Goal: Transaction & Acquisition: Purchase product/service

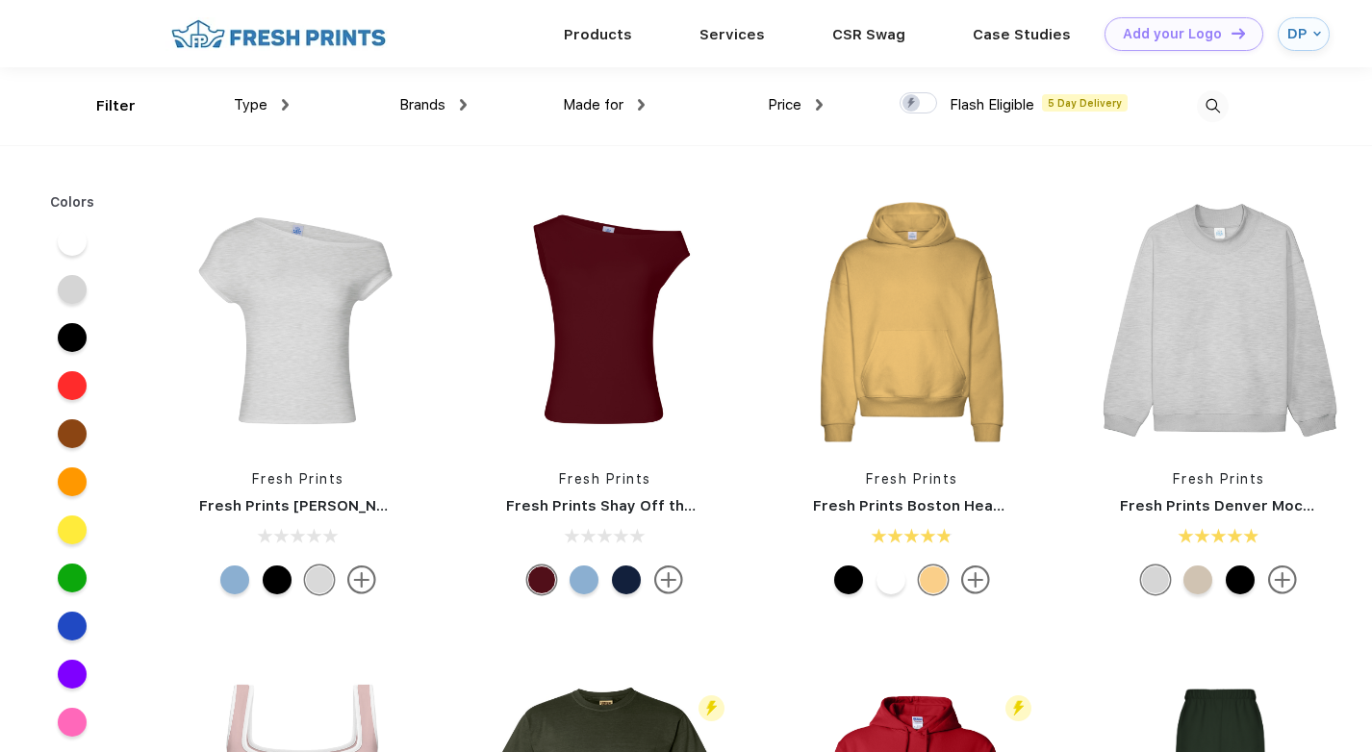
click at [1216, 102] on img at bounding box center [1213, 106] width 32 height 32
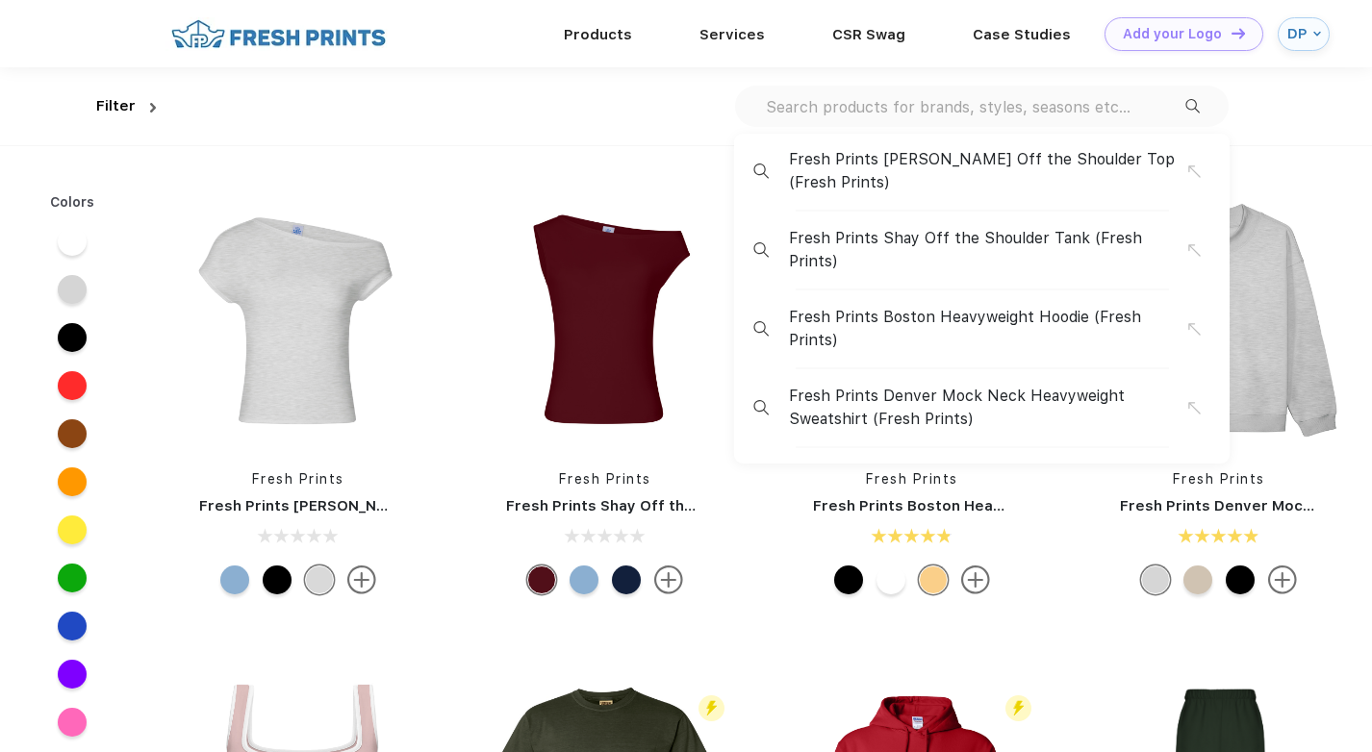
click at [1085, 103] on input "text" at bounding box center [974, 106] width 421 height 21
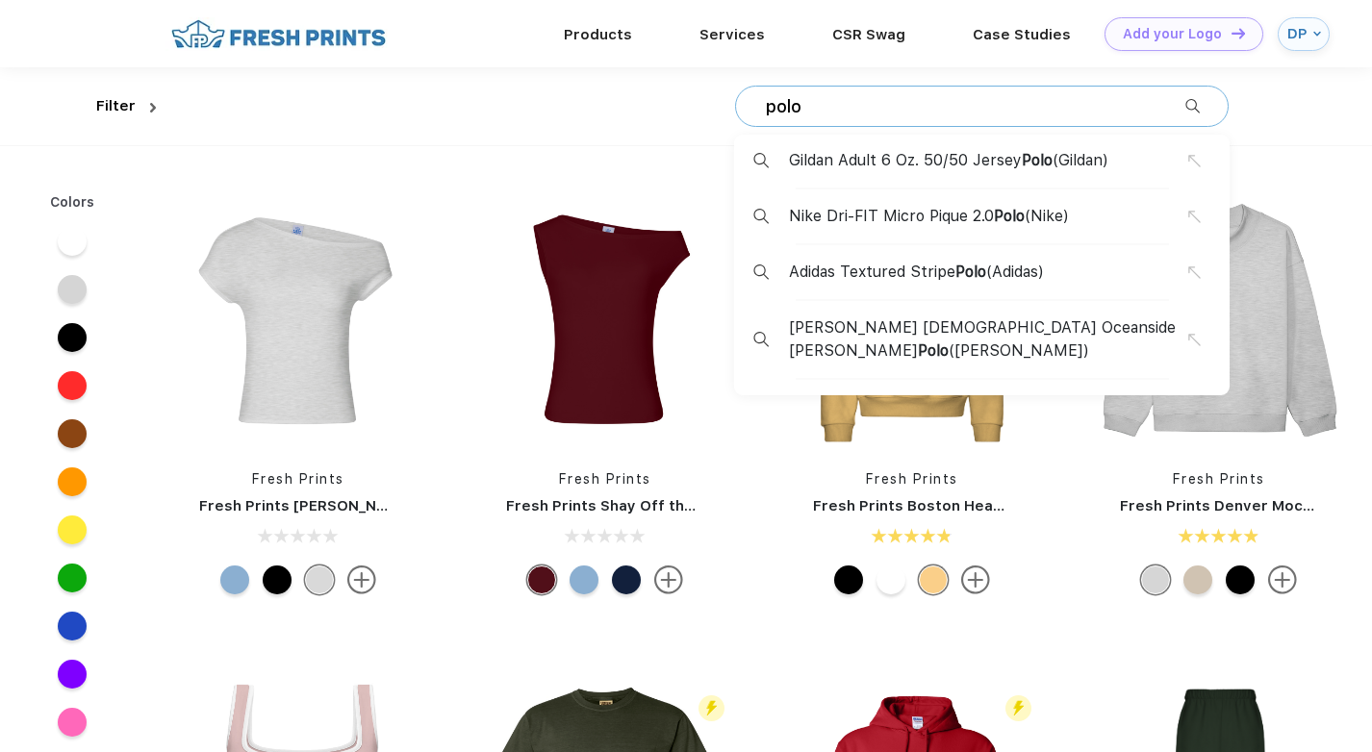
type input "polo"
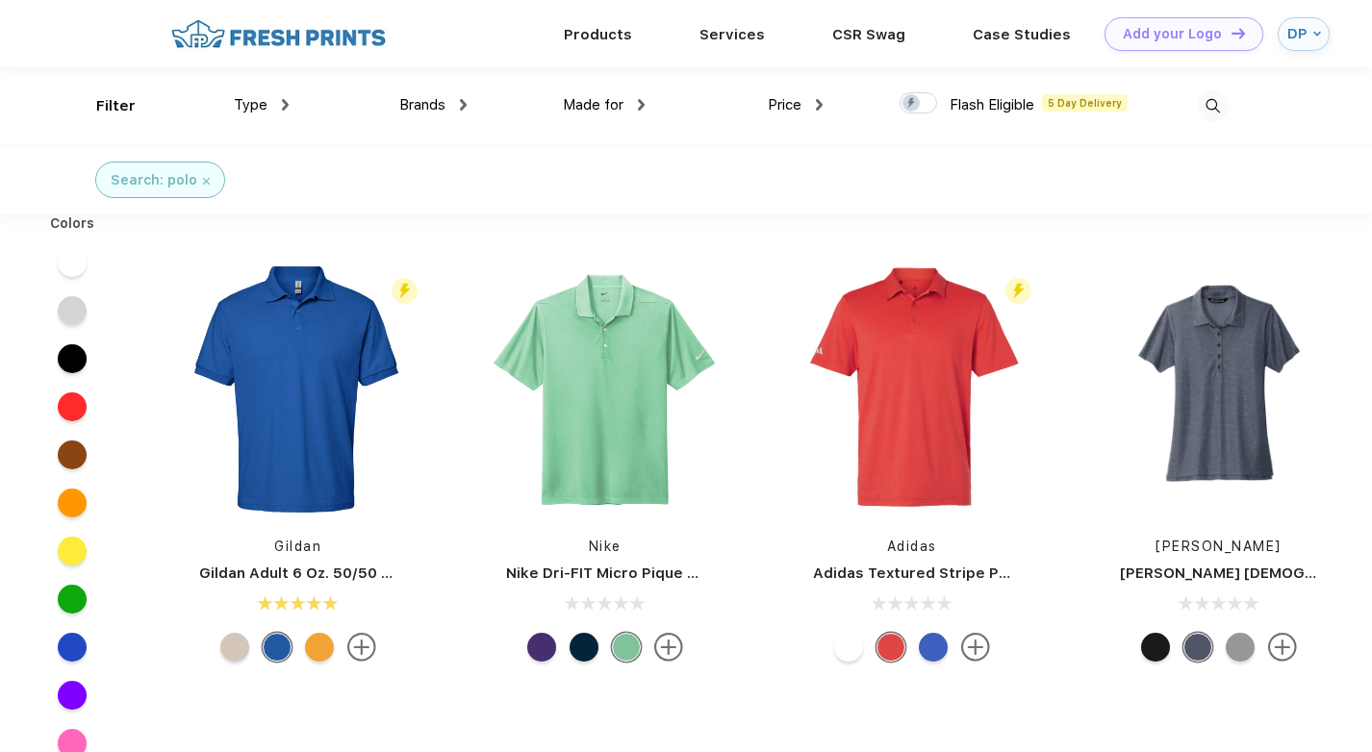
click at [1209, 116] on img at bounding box center [1213, 106] width 32 height 32
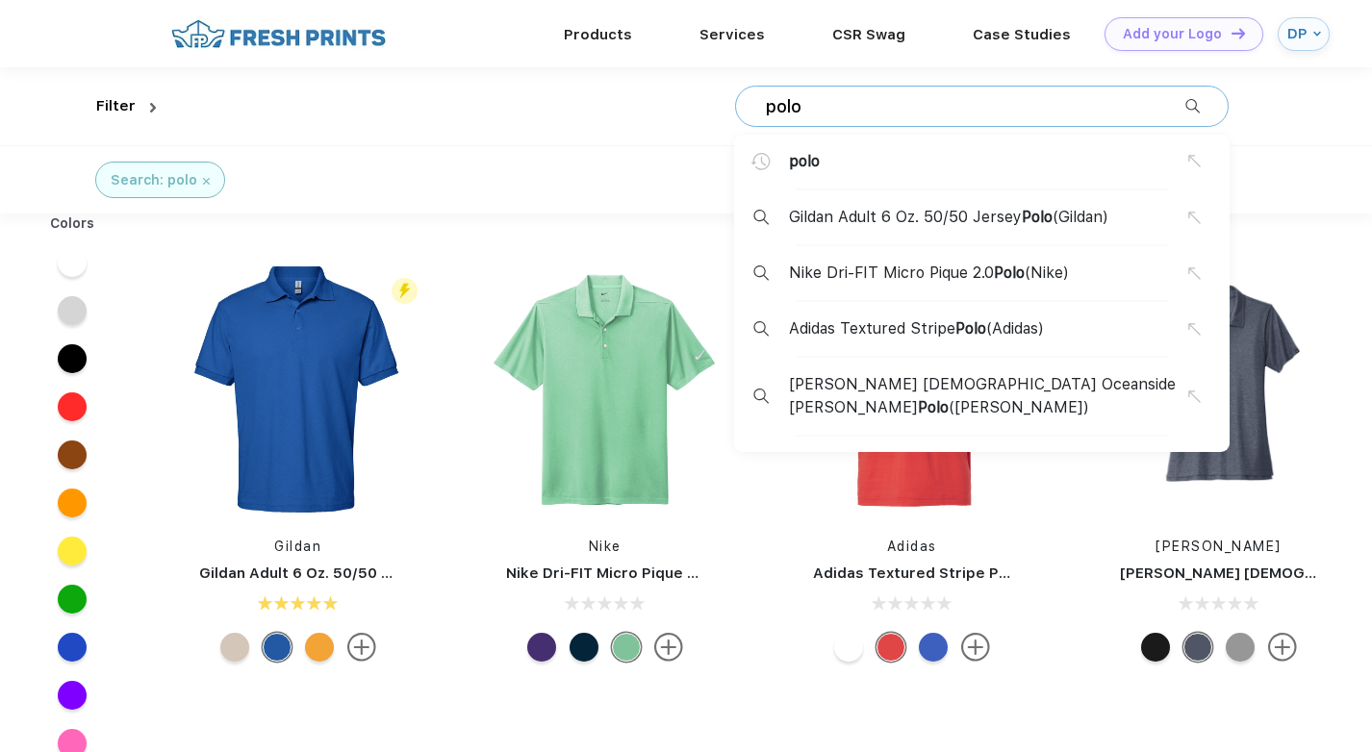
drag, startPoint x: 1098, startPoint y: 105, endPoint x: 759, endPoint y: 107, distance: 338.6
click at [759, 107] on div "[PERSON_NAME] Gildan Adult 6 Oz. 50/50 Jersey Polo (Gildan) Nike Dri-FIT Micro …" at bounding box center [982, 106] width 494 height 41
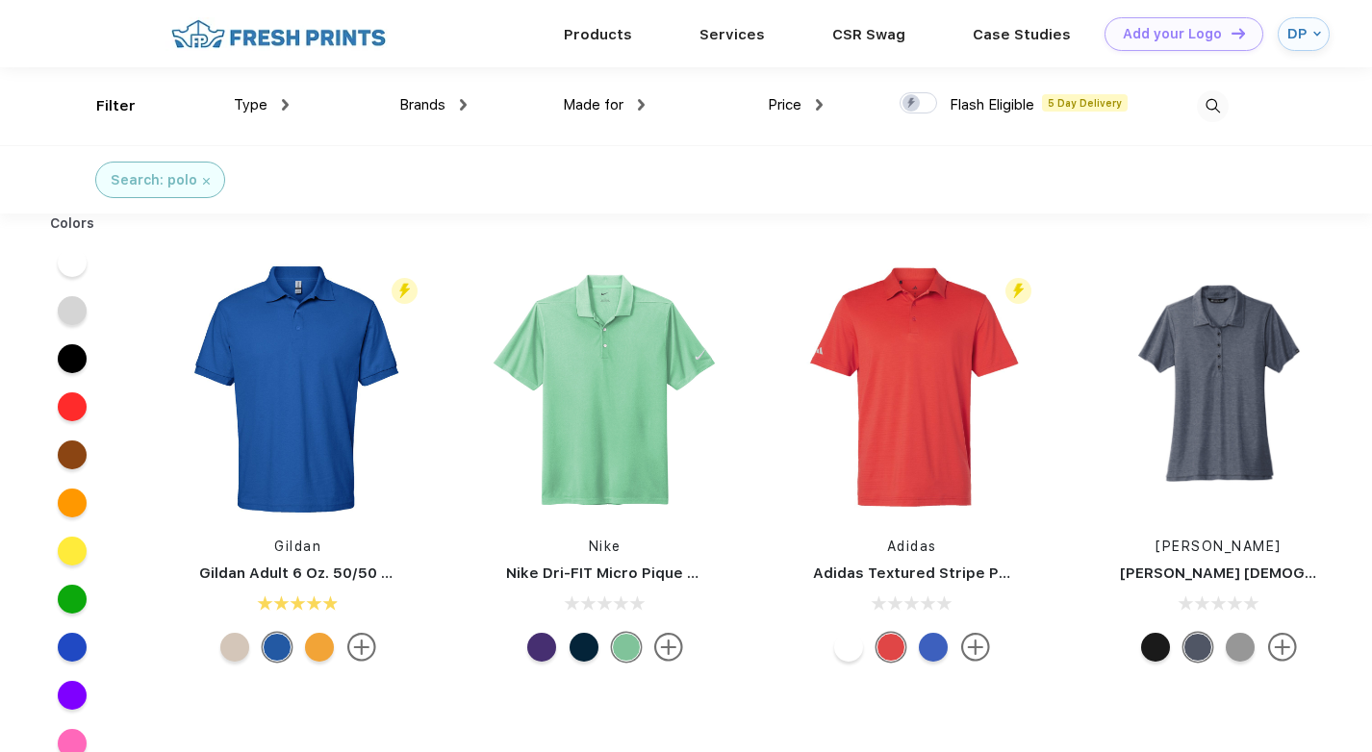
click at [1229, 103] on img at bounding box center [1213, 106] width 32 height 32
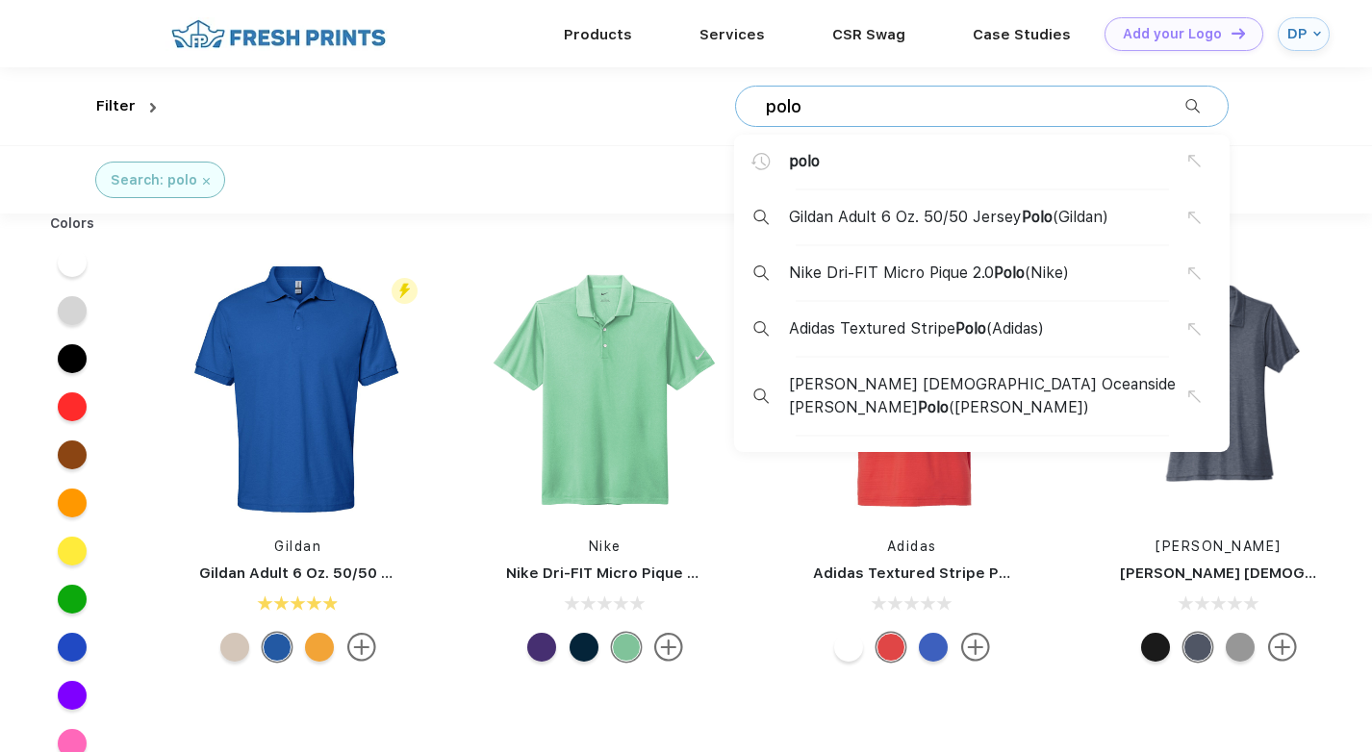
click at [1077, 86] on div "[PERSON_NAME] Gildan Adult 6 Oz. 50/50 Jersey Polo (Gildan) Nike Dri-FIT Micro …" at bounding box center [982, 106] width 494 height 41
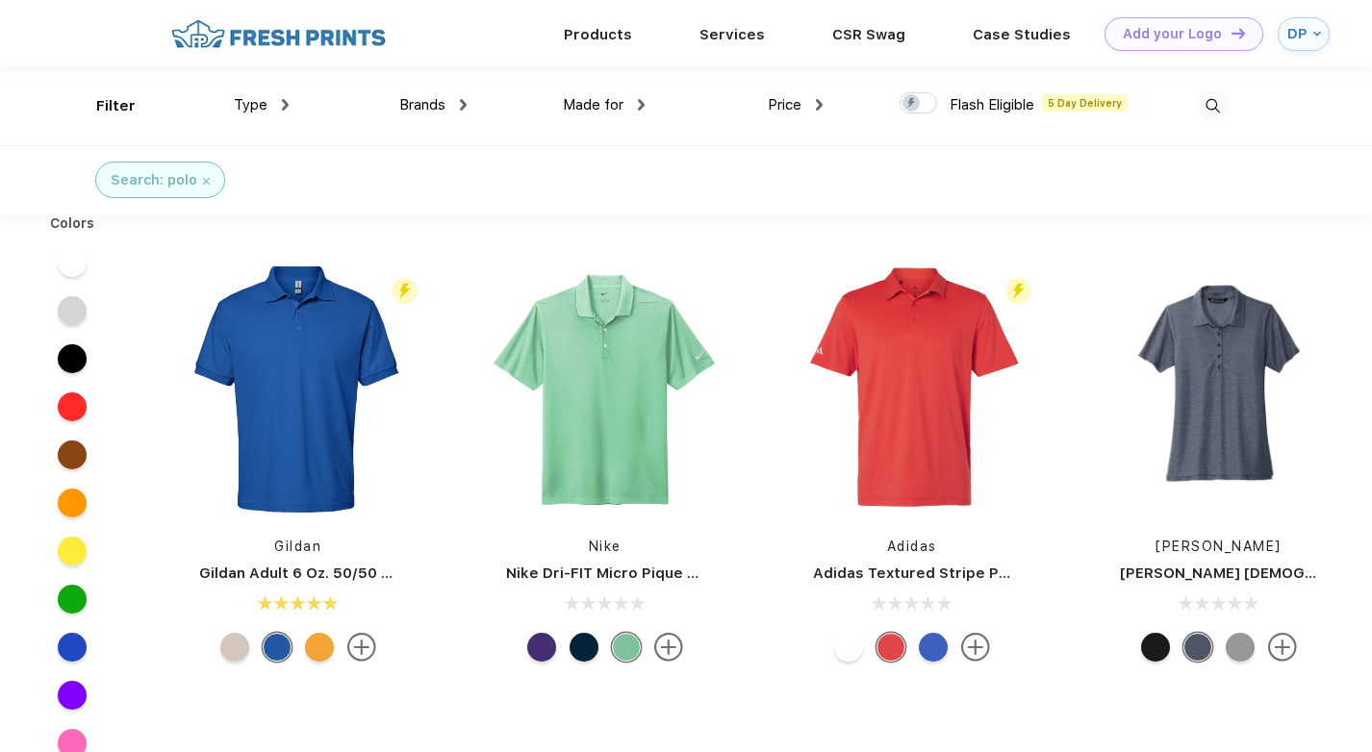
click at [1212, 95] on img at bounding box center [1213, 106] width 32 height 32
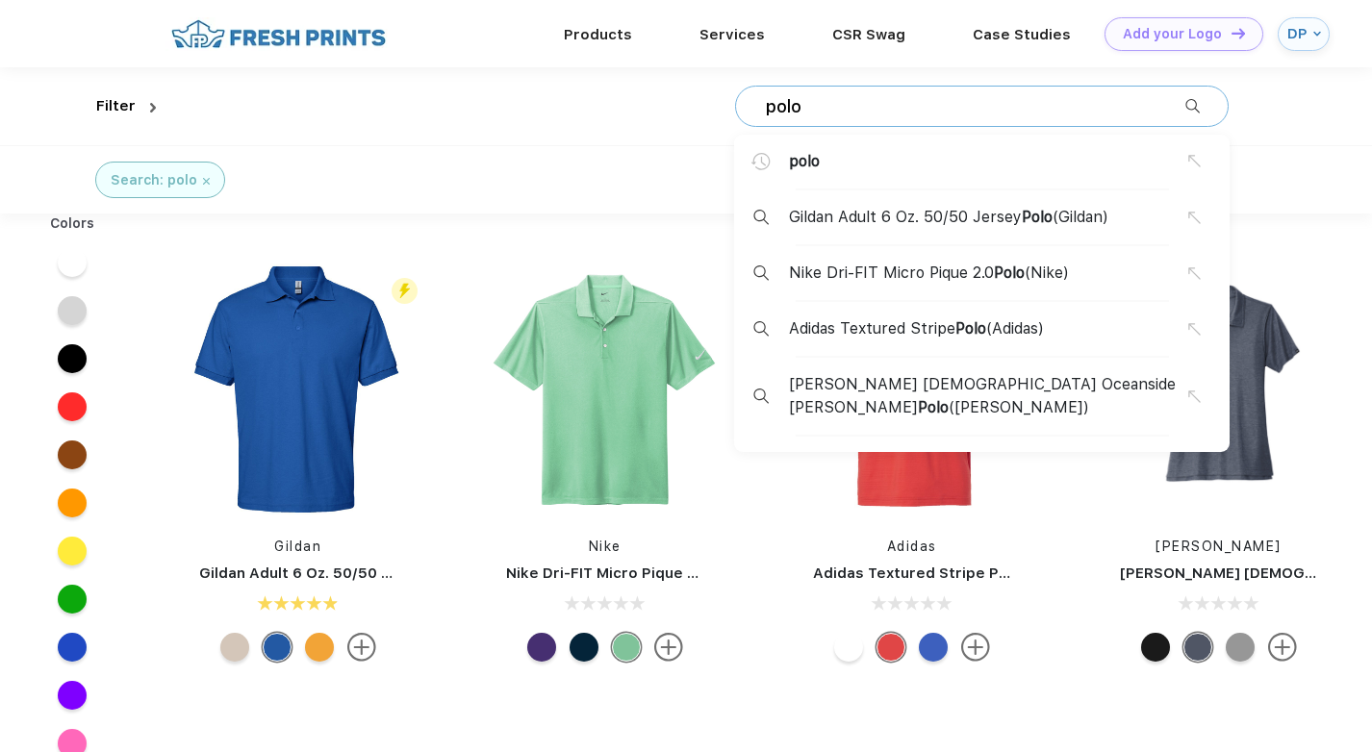
click at [1075, 105] on input "polo" at bounding box center [974, 106] width 421 height 21
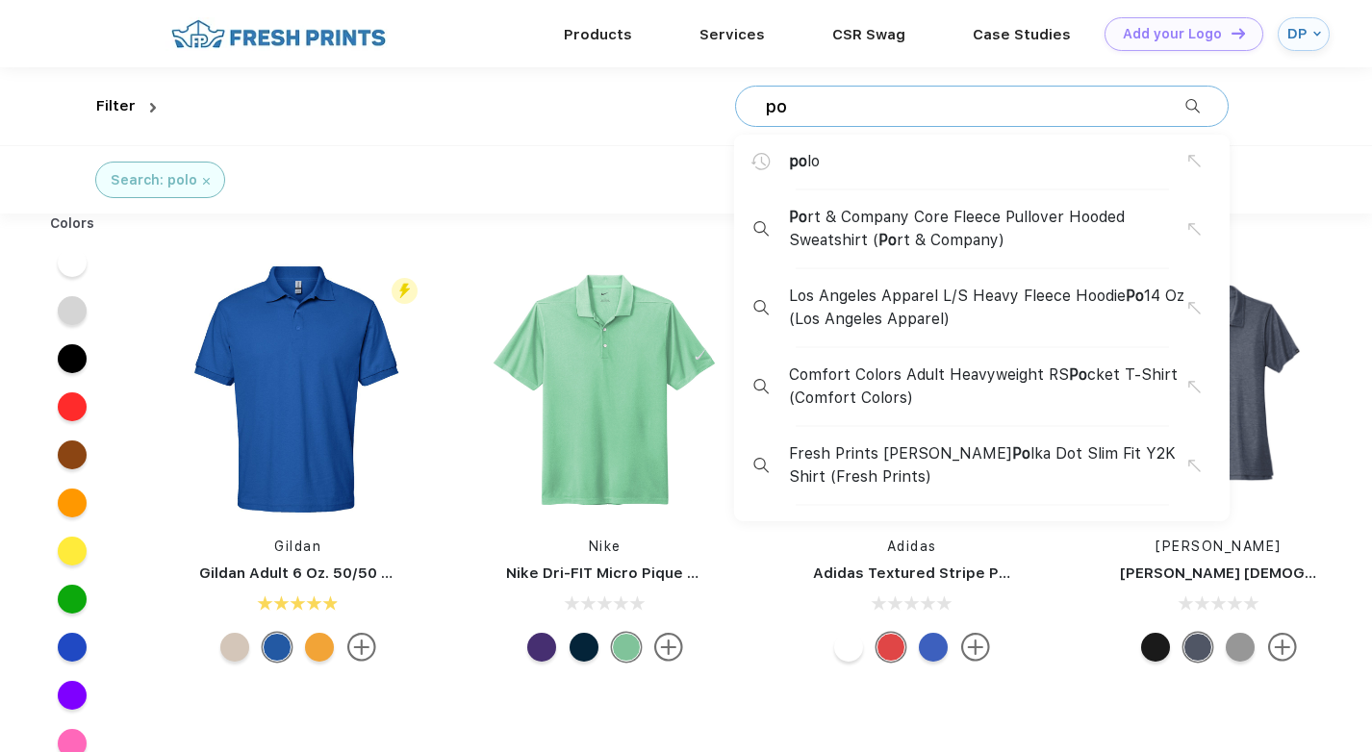
type input "p"
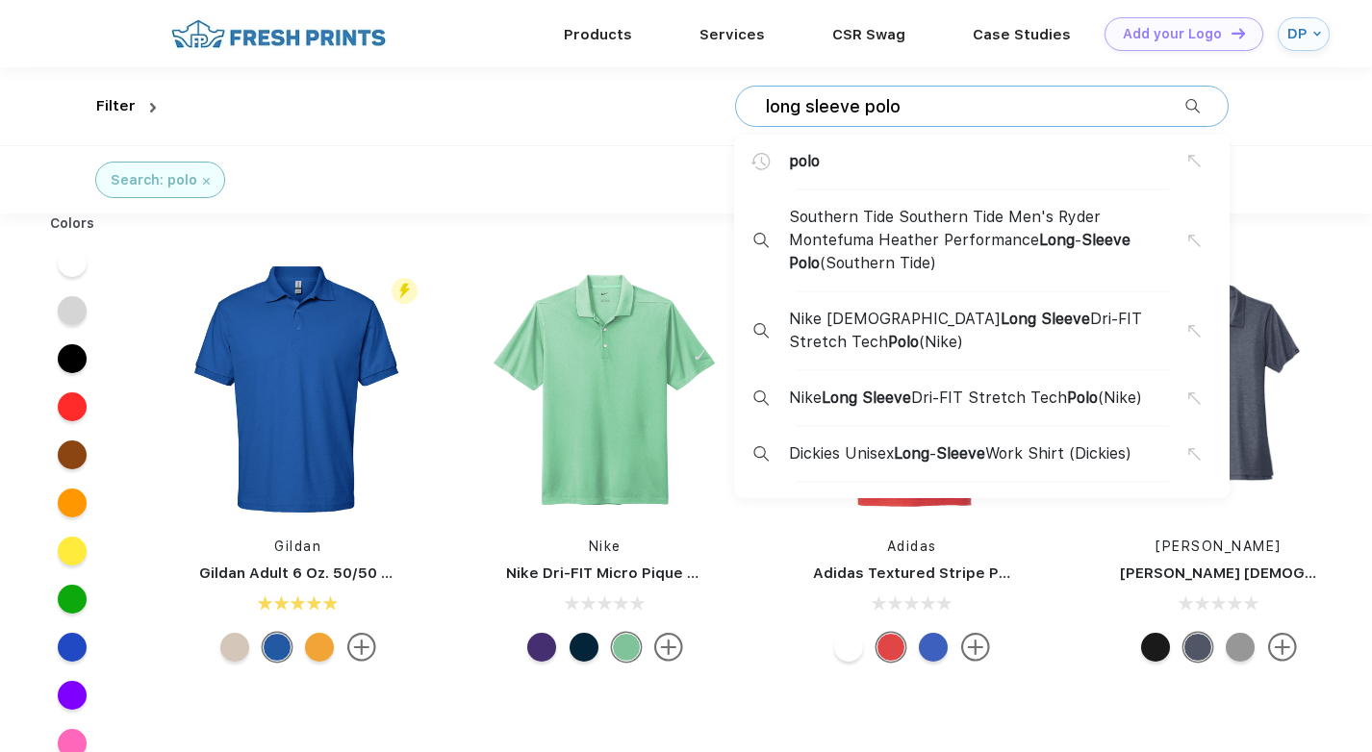
type input "long sleeve polo"
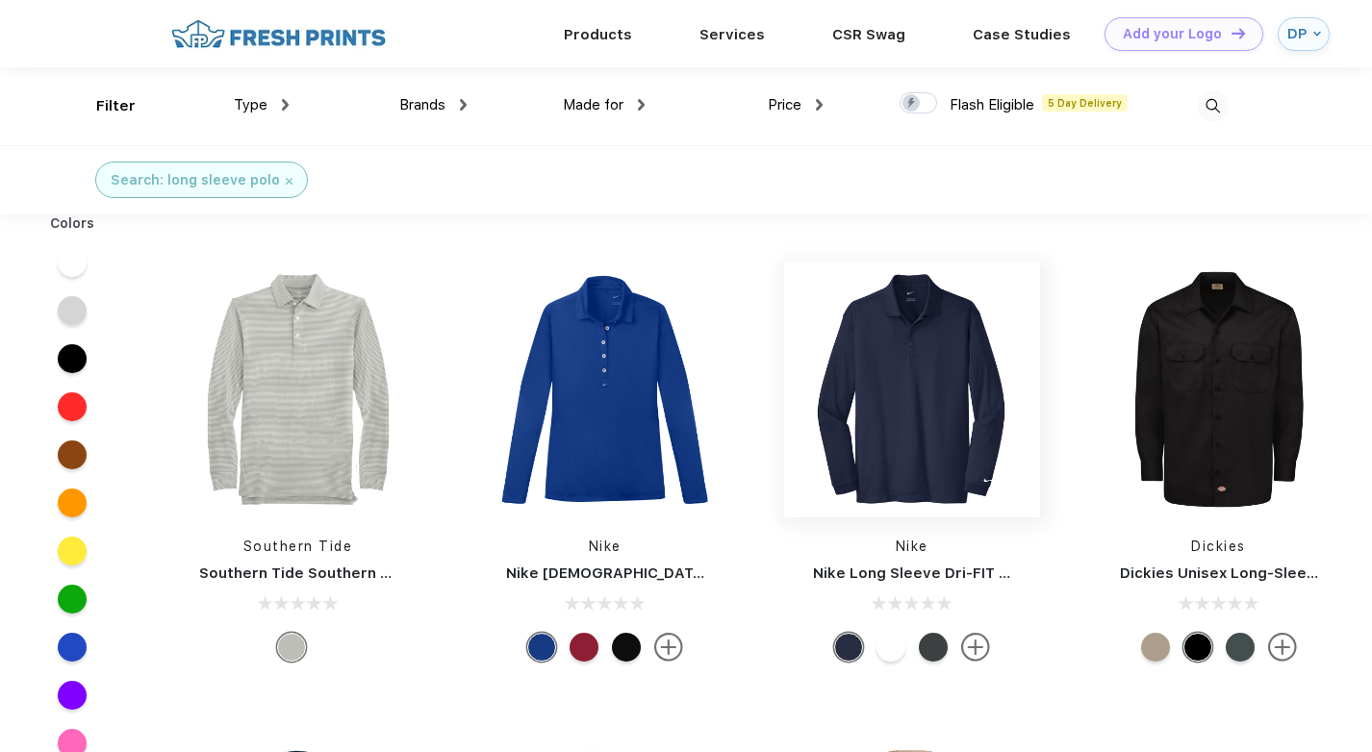
click at [901, 364] on img at bounding box center [912, 390] width 256 height 256
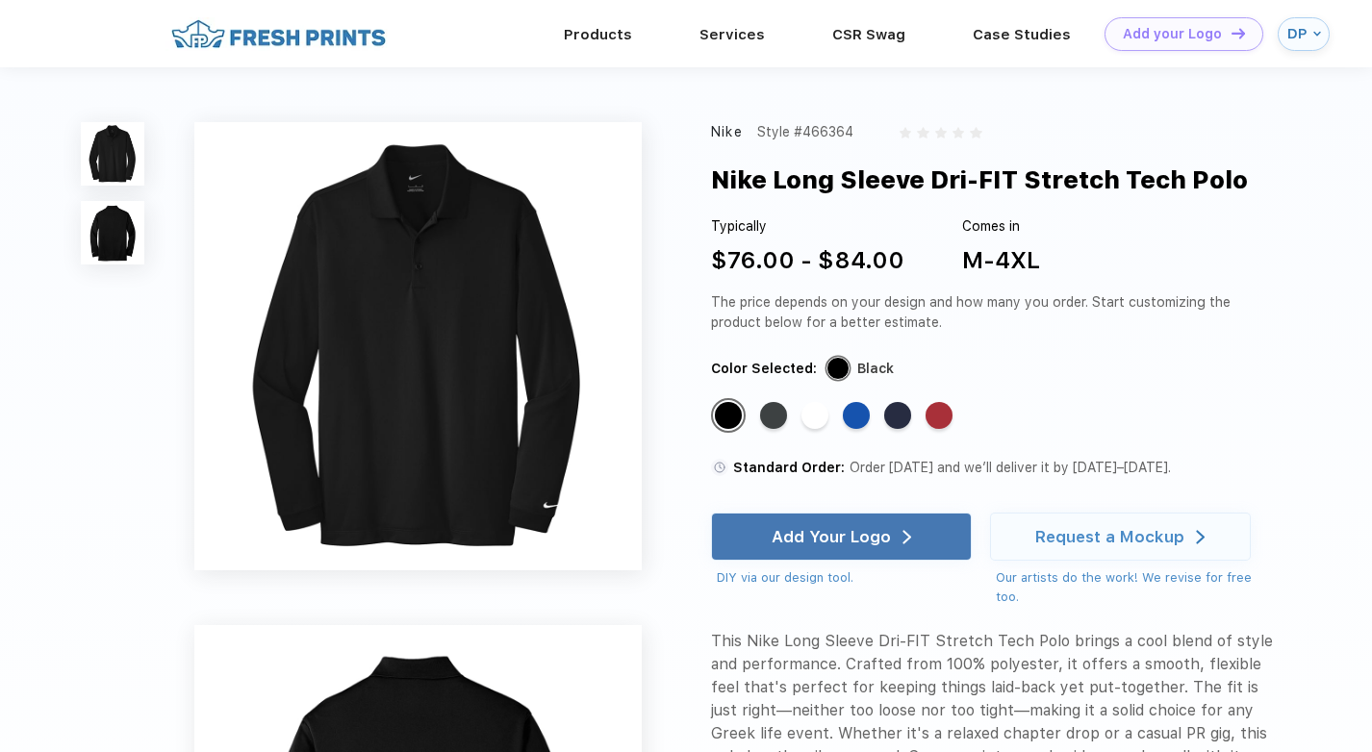
click at [114, 235] on img at bounding box center [112, 232] width 63 height 63
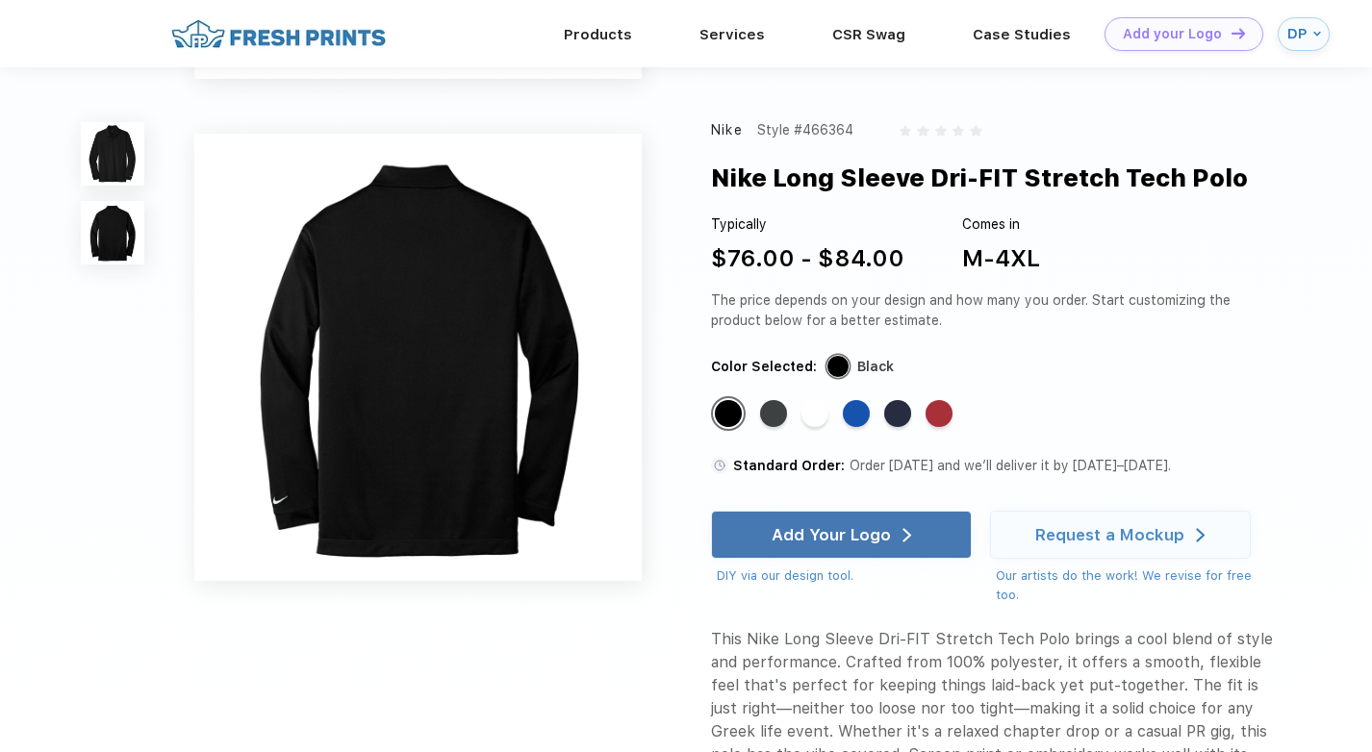
scroll to position [426, 0]
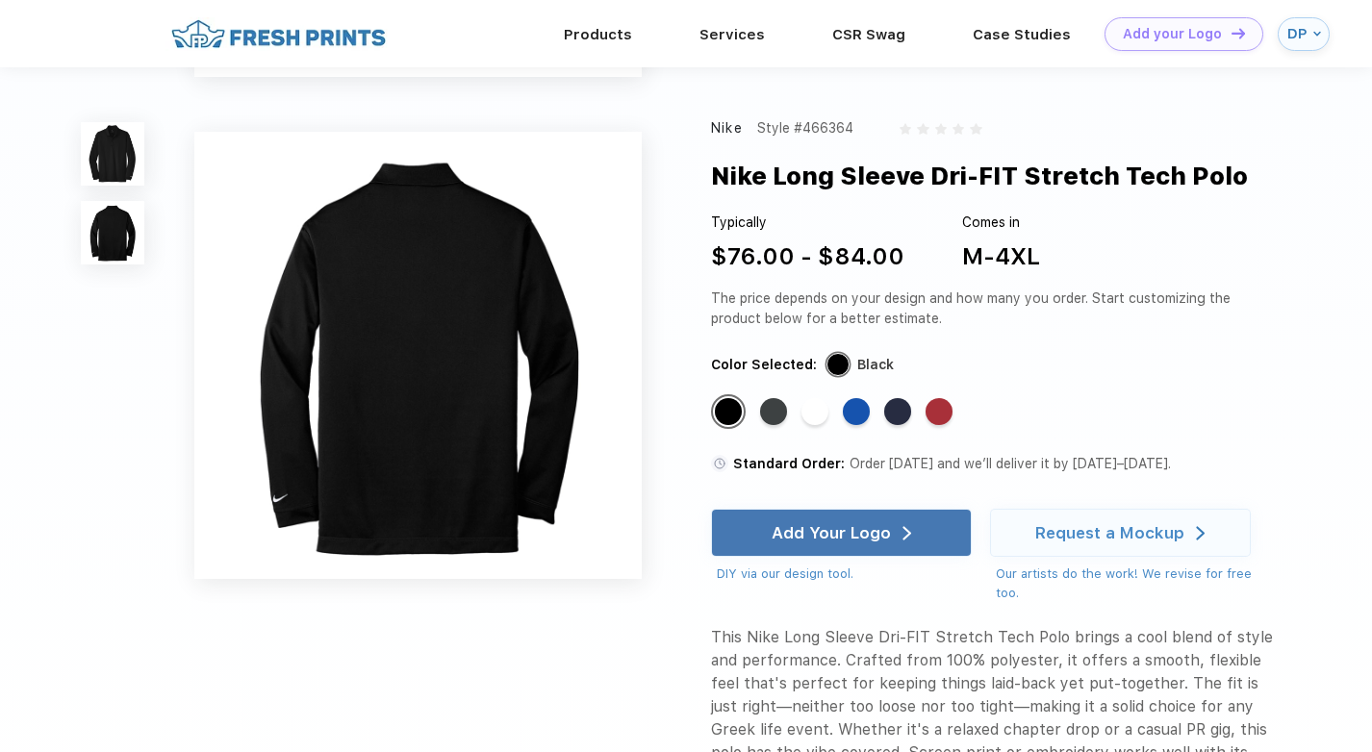
click at [95, 155] on img at bounding box center [112, 153] width 63 height 63
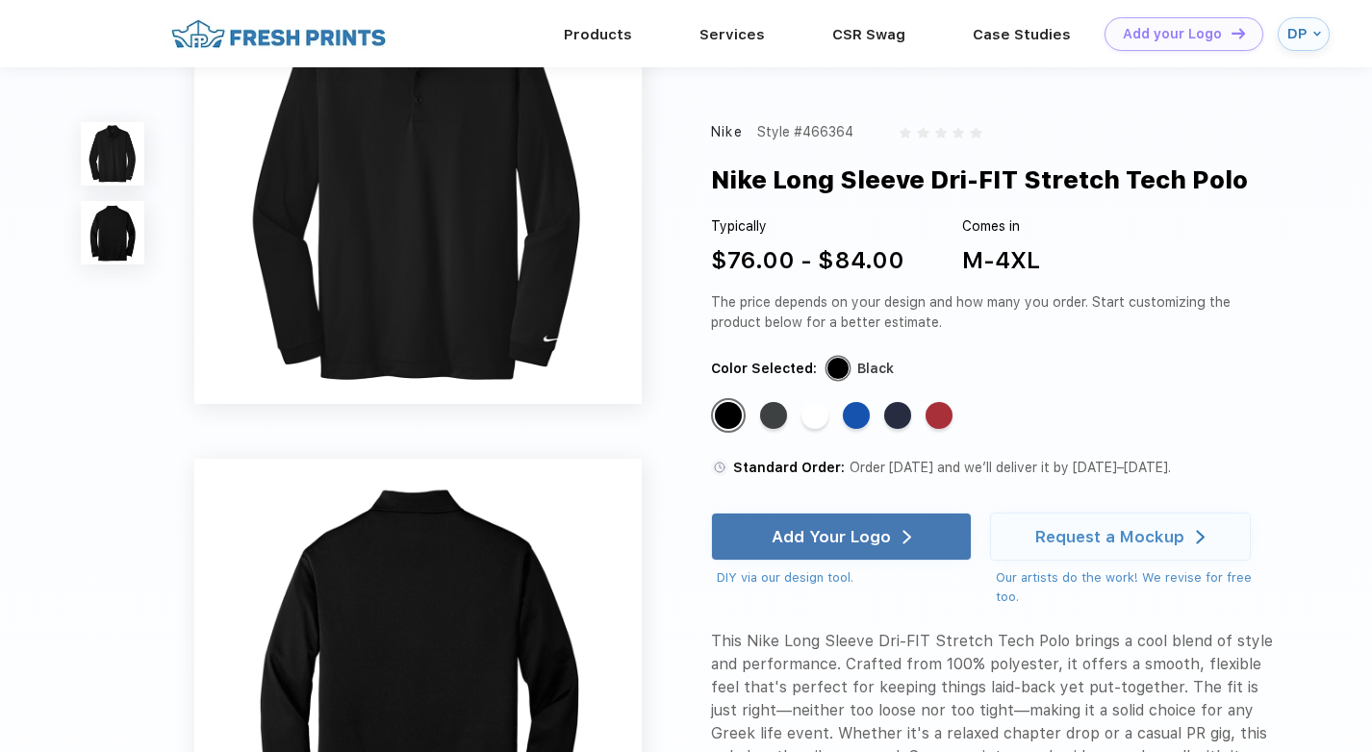
scroll to position [0, 0]
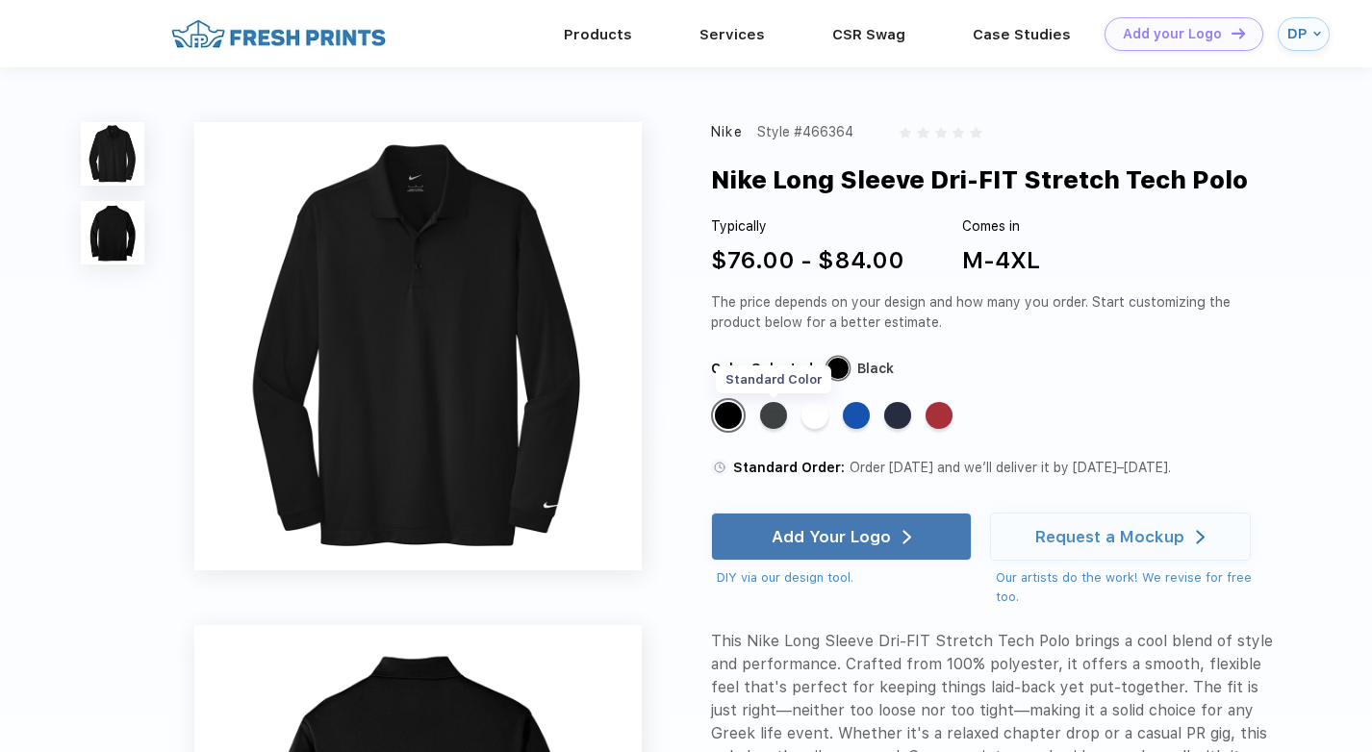
click at [775, 414] on div "Standard Color" at bounding box center [773, 415] width 27 height 27
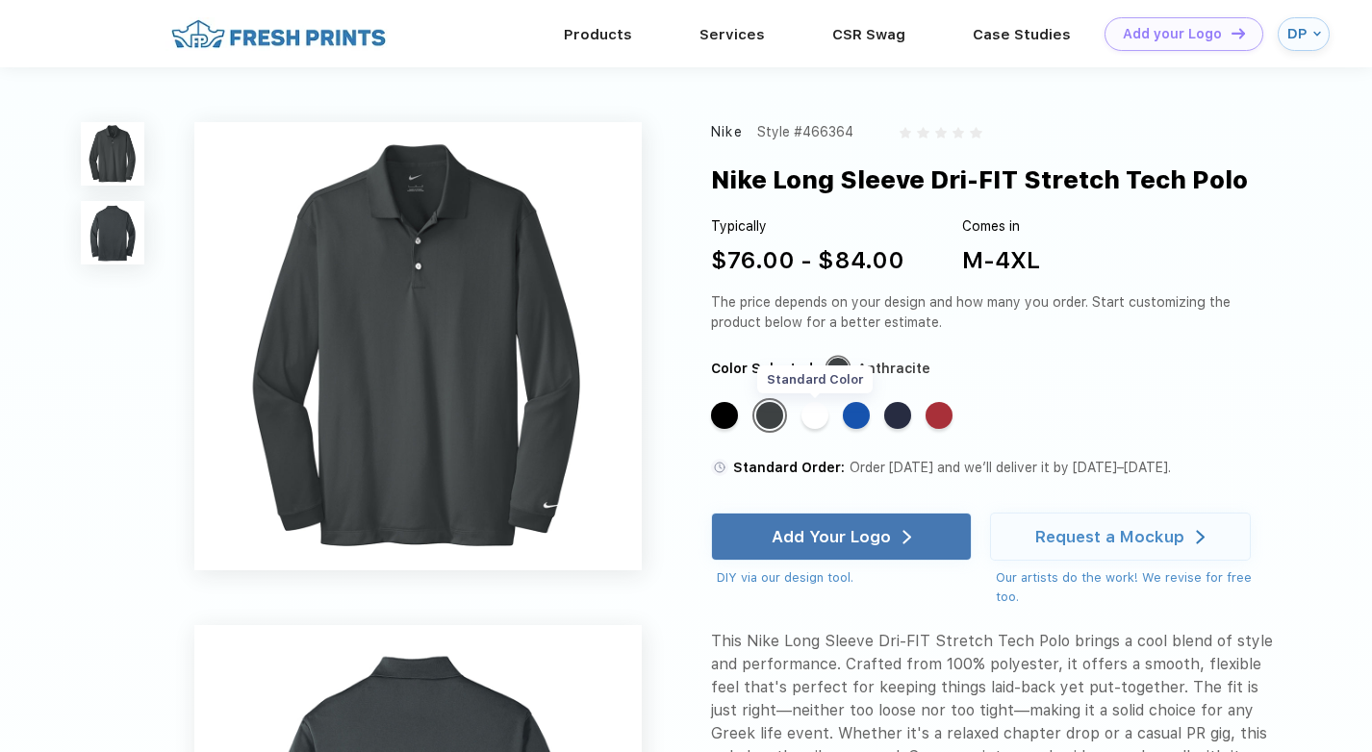
click at [823, 427] on div "Standard Color" at bounding box center [814, 415] width 27 height 27
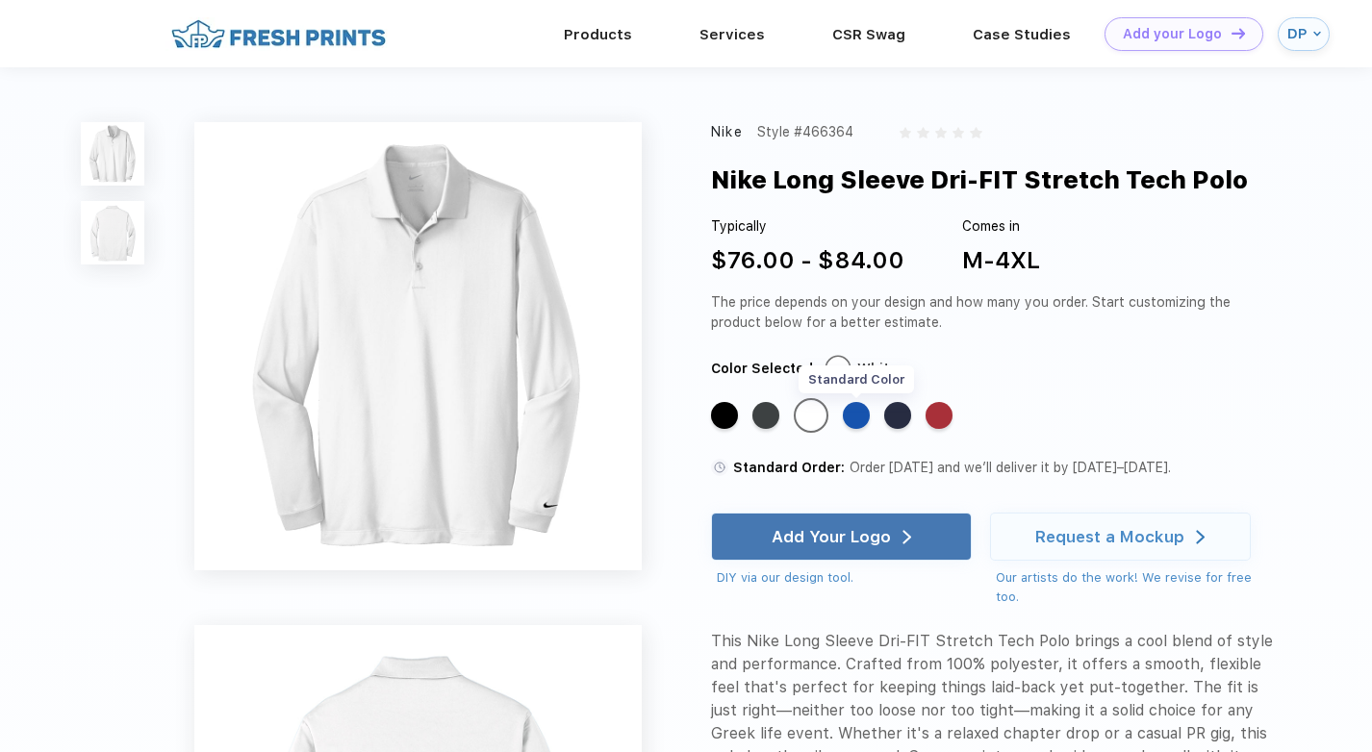
click at [844, 413] on div "Standard Color" at bounding box center [856, 415] width 27 height 27
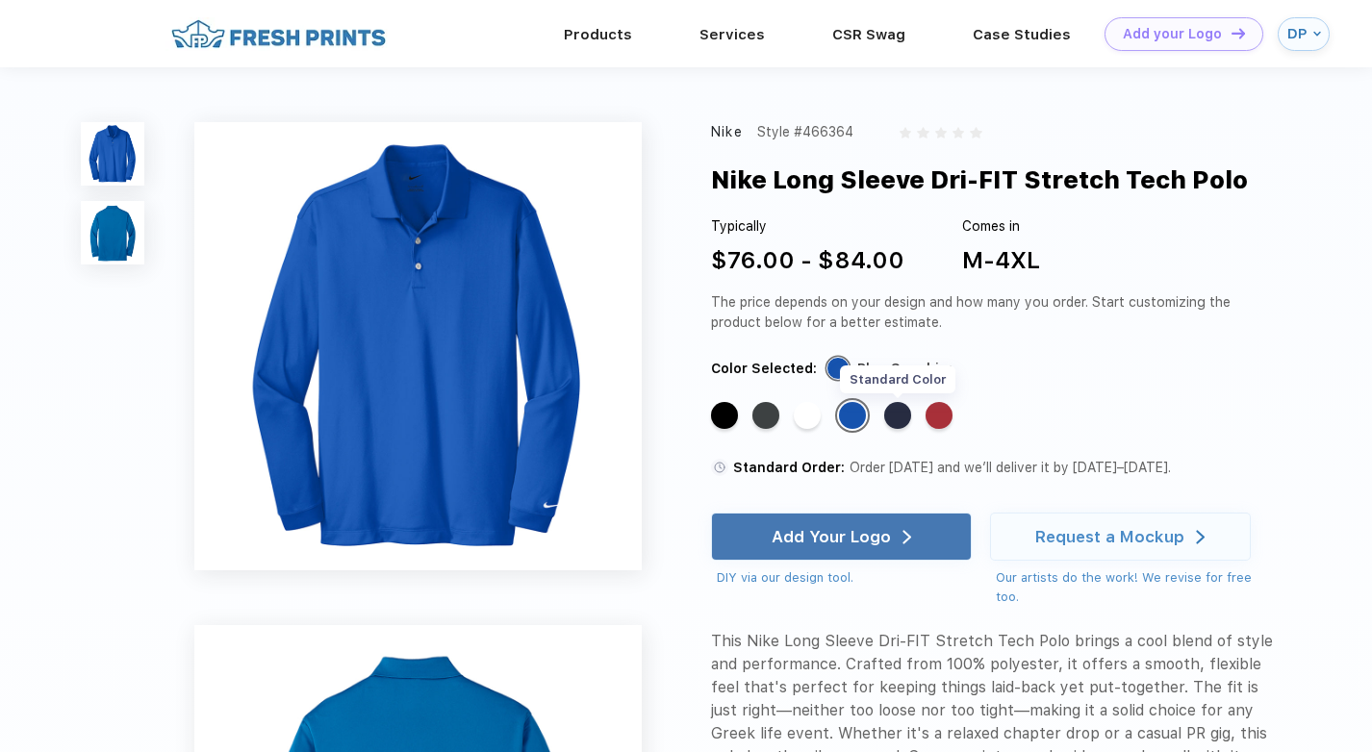
click at [898, 414] on div "Standard Color" at bounding box center [897, 415] width 27 height 27
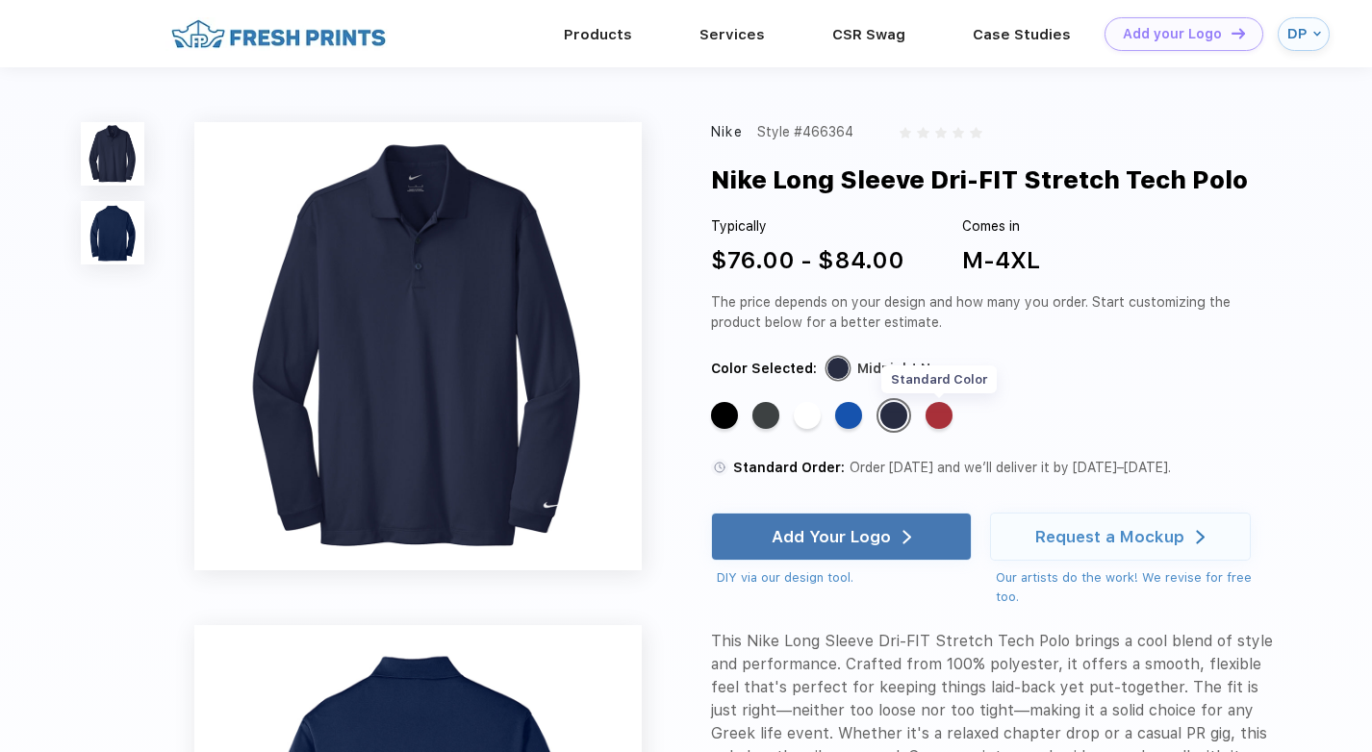
click at [946, 420] on div "Standard Color" at bounding box center [938, 415] width 27 height 27
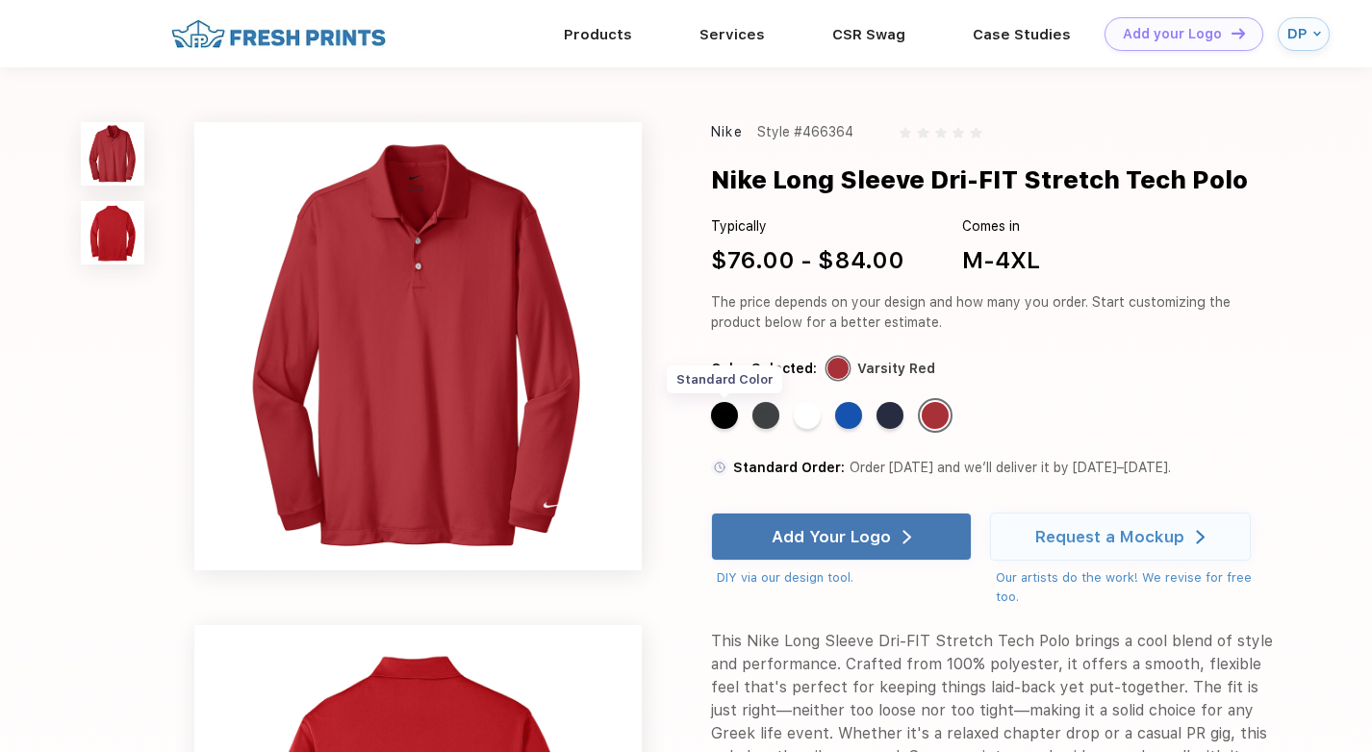
click at [719, 414] on div "Standard Color" at bounding box center [724, 415] width 27 height 27
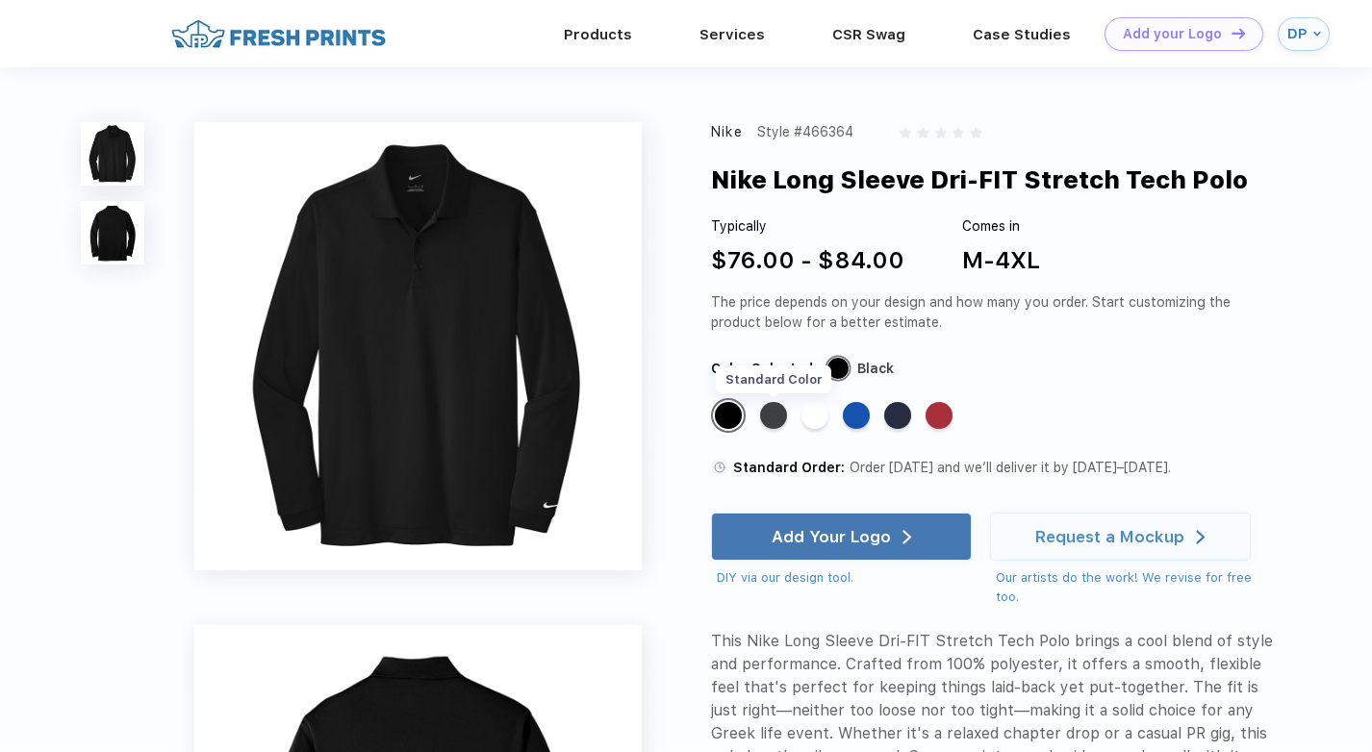
click at [777, 417] on div "Standard Color" at bounding box center [773, 415] width 27 height 27
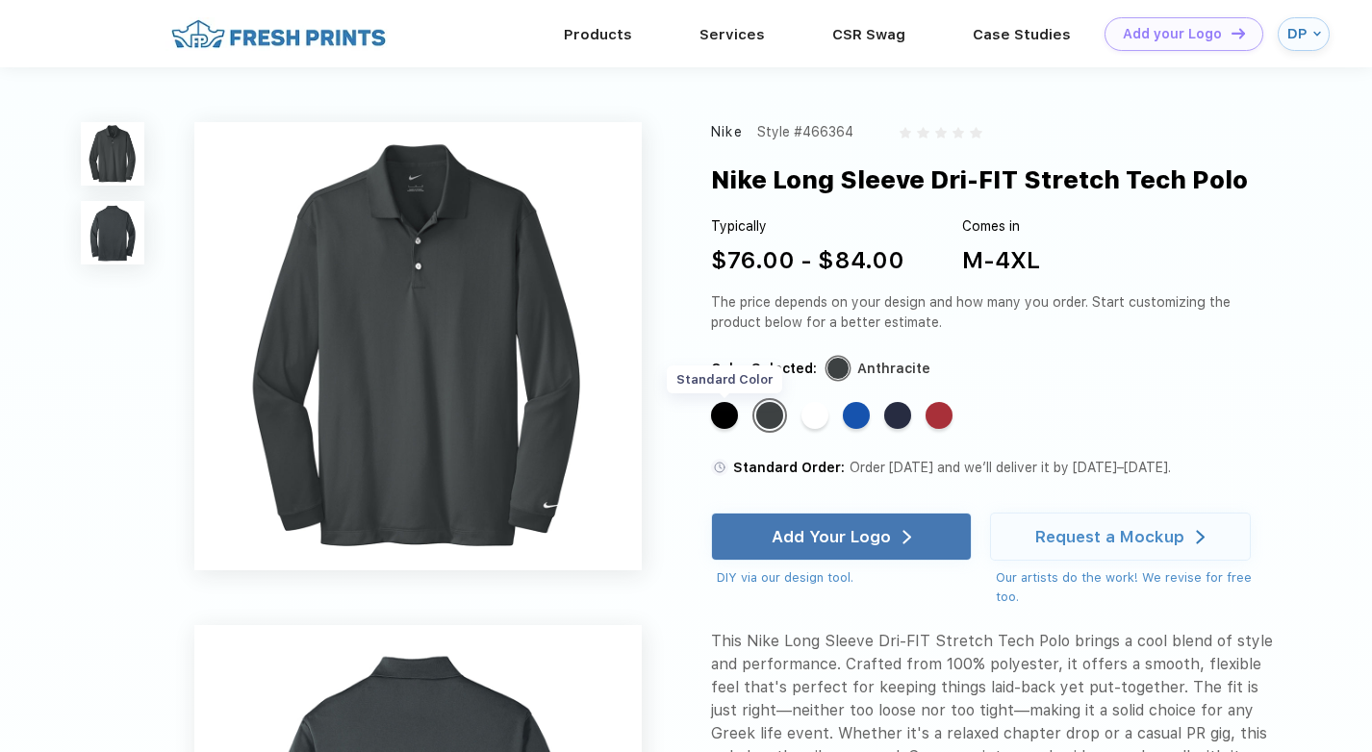
click at [737, 417] on div "Standard Color" at bounding box center [724, 415] width 27 height 27
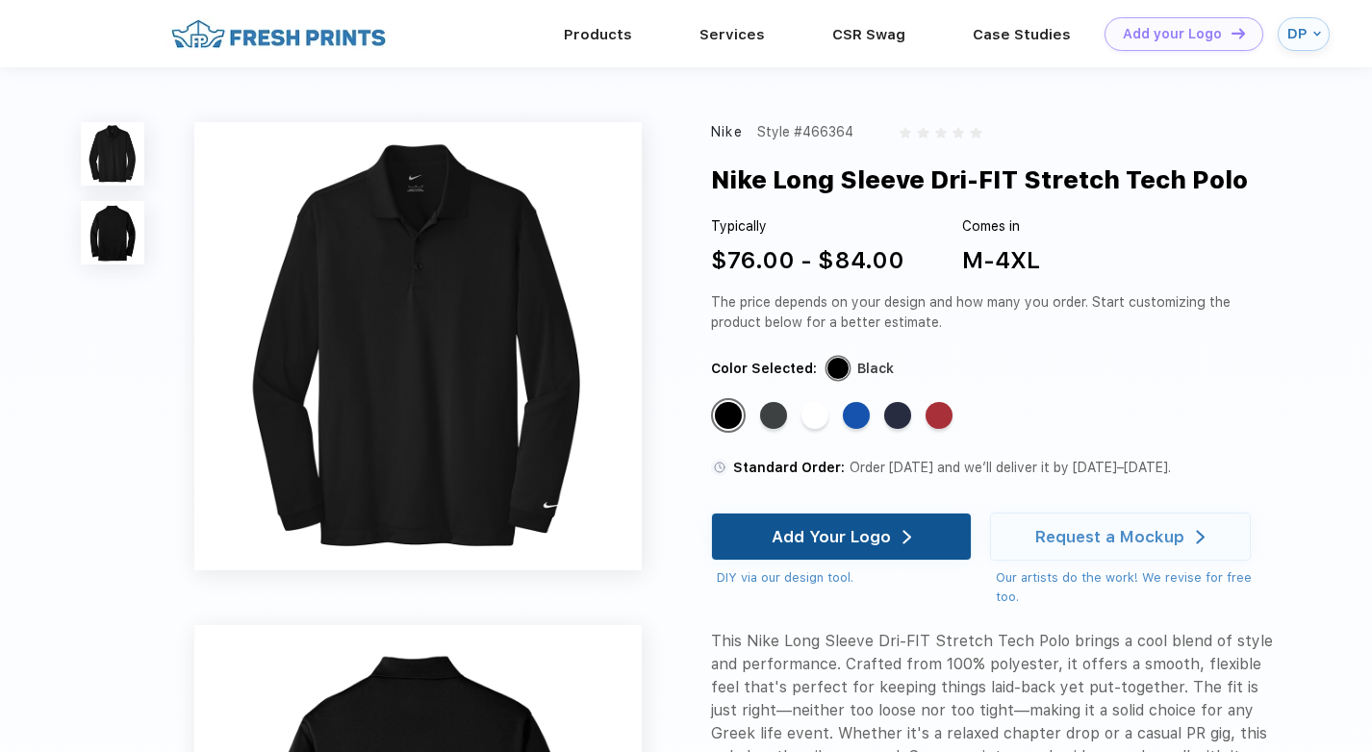
click at [918, 553] on div "Add Your Logo" at bounding box center [841, 537] width 261 height 48
